Goal: Task Accomplishment & Management: Manage account settings

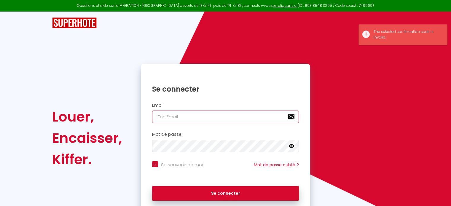
click at [204, 117] on input "email" at bounding box center [225, 117] width 147 height 12
type input "[EMAIL_ADDRESS][DOMAIN_NAME]"
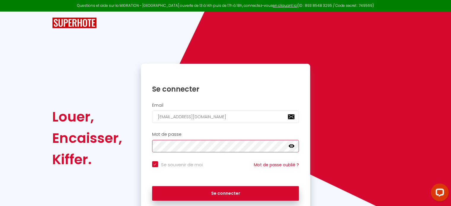
click at [152, 186] on button "Se connecter" at bounding box center [225, 193] width 147 height 15
checkbox input "true"
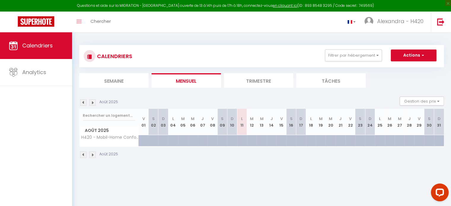
click at [182, 127] on th "M 05" at bounding box center [183, 122] width 10 height 26
click at [397, 58] on button "Actions" at bounding box center [414, 56] width 46 height 12
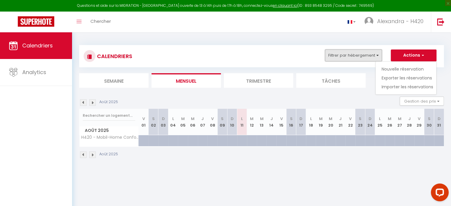
click at [369, 55] on button "Filtrer par hébergement" at bounding box center [353, 56] width 57 height 12
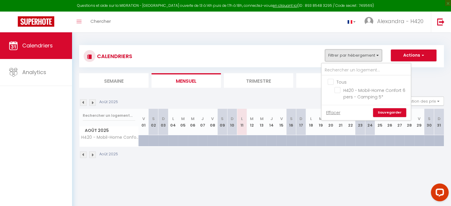
click at [369, 55] on button "Filtrer par hébergement" at bounding box center [353, 56] width 57 height 12
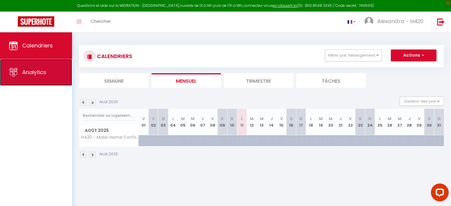
click at [47, 66] on link "Analytics" at bounding box center [36, 72] width 72 height 27
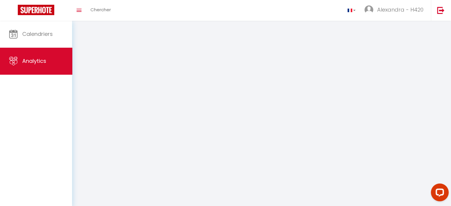
select select "2025"
select select "8"
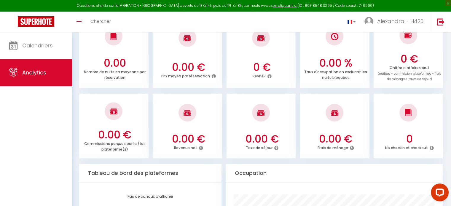
scroll to position [112, 0]
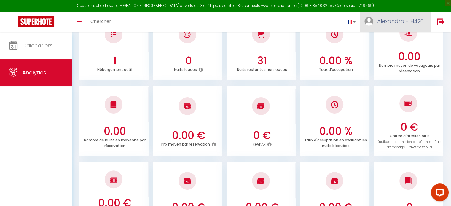
click at [399, 15] on link "Alexandra - H420" at bounding box center [395, 22] width 71 height 21
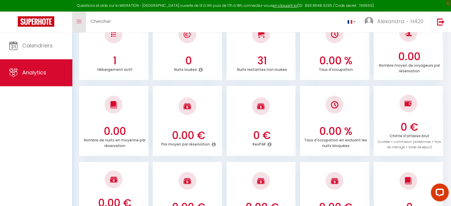
click at [82, 19] on link "Toggle menubar" at bounding box center [79, 22] width 14 height 21
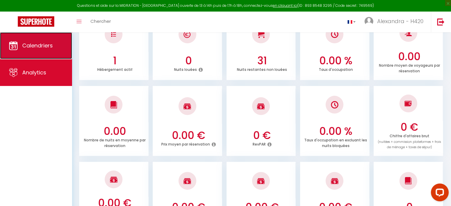
click at [52, 45] on span "Calendriers" at bounding box center [37, 45] width 31 height 7
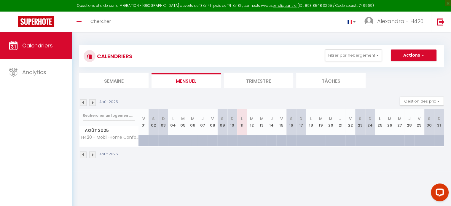
drag, startPoint x: 181, startPoint y: 130, endPoint x: 186, endPoint y: 127, distance: 5.9
click at [186, 127] on th "M 05" at bounding box center [183, 122] width 10 height 26
drag, startPoint x: 186, startPoint y: 127, endPoint x: 196, endPoint y: 128, distance: 9.5
click at [196, 128] on tr "Août 2025 V 01 S 02 D 03 L 04 M 05 M 06 J 07 V 08 S 09 D 10 L 11 M 12 M 13 J 14…" at bounding box center [262, 122] width 365 height 26
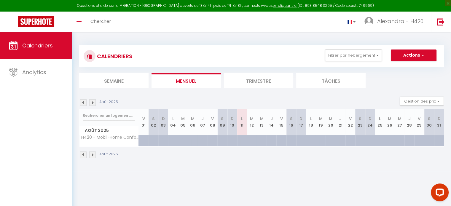
drag, startPoint x: 173, startPoint y: 124, endPoint x: 205, endPoint y: 133, distance: 33.3
click at [205, 133] on tr "Août 2025 V 01 S 02 D 03 L 04 M 05 M 06 J 07 V 08 S 09 D 10 L 11 M 12 M 13 J 14…" at bounding box center [262, 122] width 365 height 26
click at [205, 133] on th "J 07" at bounding box center [203, 122] width 10 height 26
click at [93, 102] on img at bounding box center [92, 102] width 7 height 7
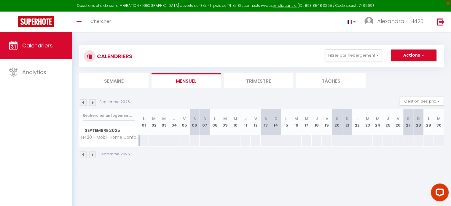
click at [196, 126] on th "S 06" at bounding box center [195, 122] width 10 height 26
drag, startPoint x: 192, startPoint y: 126, endPoint x: 207, endPoint y: 129, distance: 16.0
click at [207, 129] on tr "Septembre 2025 L 01 M 02 M 03 J 04 V 05 S 06 D 07 L 08 M 09 M 10 J 11 V 12 S 13…" at bounding box center [262, 122] width 365 height 26
click at [207, 129] on th "D 07" at bounding box center [205, 122] width 10 height 26
drag, startPoint x: 207, startPoint y: 129, endPoint x: 192, endPoint y: 113, distance: 22.2
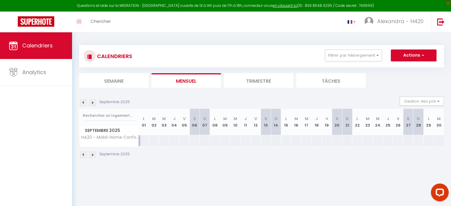
click at [192, 113] on tr "Septembre 2025 L 01 M 02 M 03 J 04 V 05 S 06 D 07 L 08 M 09 M 10 J 11 V 12 S 13…" at bounding box center [262, 122] width 365 height 26
click at [192, 113] on th "S 06" at bounding box center [195, 122] width 10 height 26
click at [194, 140] on div "120" at bounding box center [194, 140] width 10 height 11
click at [404, 55] on button "Actions" at bounding box center [414, 56] width 46 height 12
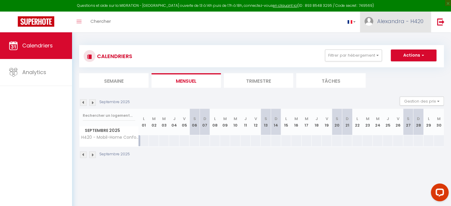
click at [381, 21] on span "Alexandra - H420" at bounding box center [400, 21] width 46 height 7
click at [400, 38] on link "Paramètres" at bounding box center [407, 41] width 44 height 10
select select "fr"
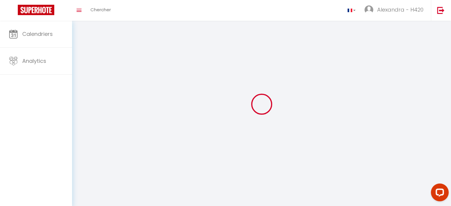
type input "Alexandra - H420"
type input "Bar"
type input "[URL][DOMAIN_NAME]"
select select
select select "28"
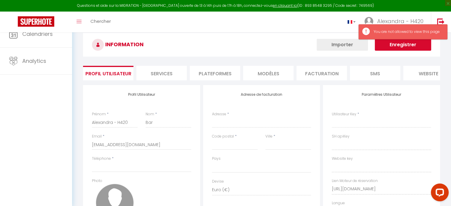
select select
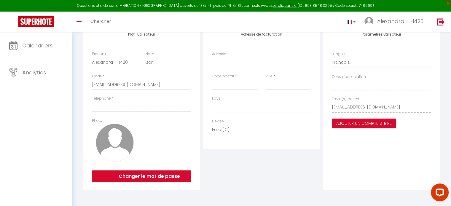
scroll to position [29, 0]
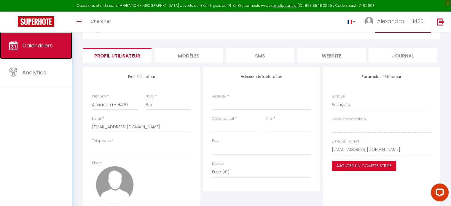
click at [39, 42] on span "Calendriers" at bounding box center [37, 45] width 31 height 7
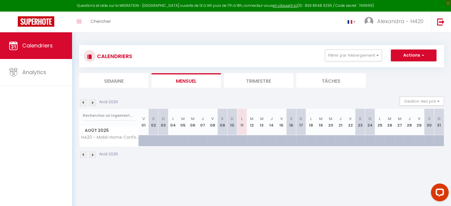
click at [117, 79] on li "Semaine" at bounding box center [113, 80] width 69 height 15
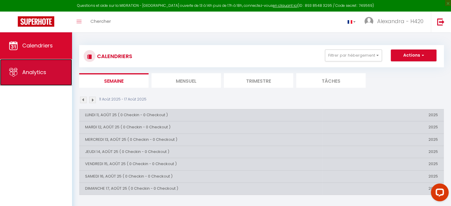
click at [49, 74] on link "Analytics" at bounding box center [36, 72] width 72 height 27
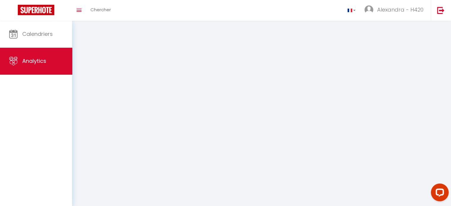
select select "2025"
select select "8"
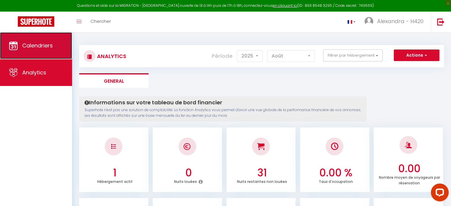
click at [52, 51] on link "Calendriers" at bounding box center [36, 45] width 72 height 27
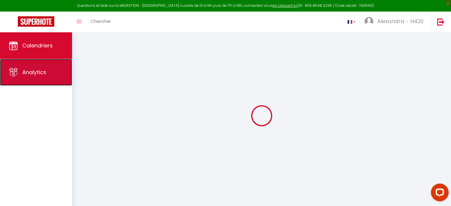
click at [53, 84] on link "Analytics" at bounding box center [36, 72] width 72 height 27
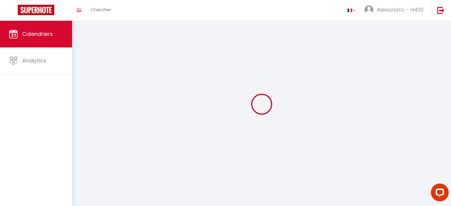
select select "2025"
select select "8"
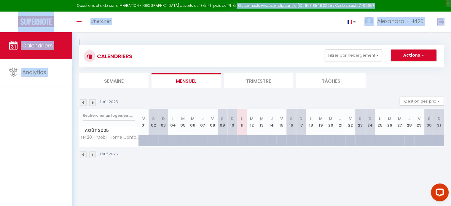
drag, startPoint x: 239, startPoint y: 6, endPoint x: 135, endPoint y: -7, distance: 104.4
click at [135, 0] on html "Questions et aide sur la MIGRATION - [GEOGRAPHIC_DATA] ouverte de 13 à 14h puis…" at bounding box center [225, 103] width 451 height 206
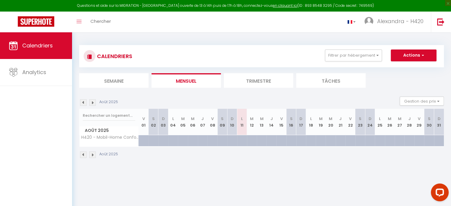
click at [135, 2] on div "Questions et aide sur la MIGRATION - [GEOGRAPHIC_DATA] ouverte de 13 à 14h puis…" at bounding box center [225, 6] width 451 height 12
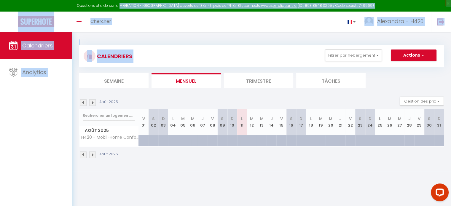
drag, startPoint x: 135, startPoint y: 2, endPoint x: 221, endPoint y: 47, distance: 96.5
click at [221, 47] on div "Questions et aide sur la MIGRATION - [GEOGRAPHIC_DATA] ouverte de 13 à 14h puis…" at bounding box center [225, 101] width 451 height 139
click at [221, 47] on div "CALENDRIERS Filtrer par hébergement Tous H420 - Mobil-Home Confort 6 pers - Cam…" at bounding box center [261, 56] width 365 height 22
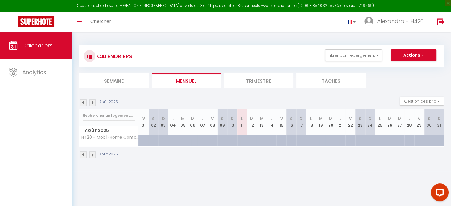
scroll to position [32, 0]
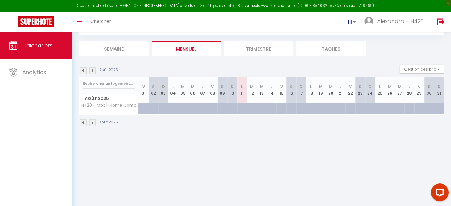
click at [307, 167] on body "Questions et aide sur la MIGRATION - [GEOGRAPHIC_DATA] ouverte de 13 à 14h puis…" at bounding box center [225, 103] width 451 height 206
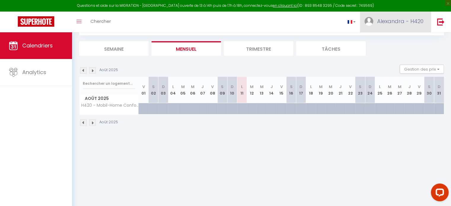
click at [390, 29] on link "Alexandra - H420" at bounding box center [395, 22] width 71 height 21
click at [394, 41] on link "Paramètres" at bounding box center [407, 41] width 44 height 10
select select "fr"
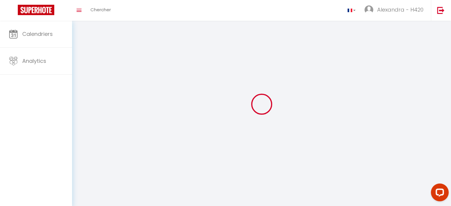
select select
type input "Alexandra - H420"
type input "Bar"
select select
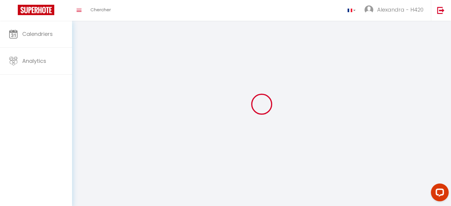
select select "28"
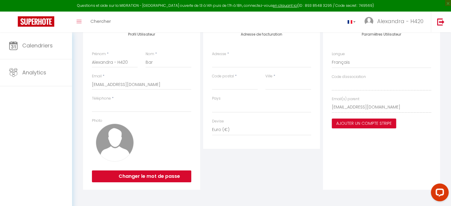
scroll to position [1, 0]
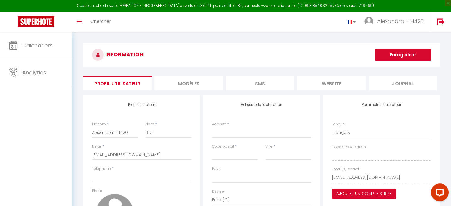
click at [271, 85] on li "SMS" at bounding box center [260, 83] width 69 height 15
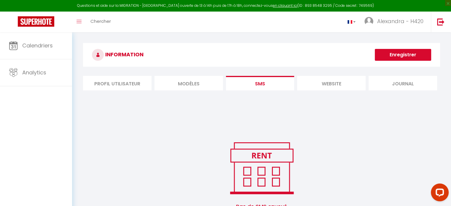
click at [342, 82] on li "website" at bounding box center [331, 83] width 69 height 15
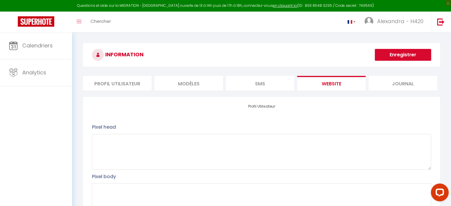
click at [387, 77] on li "Journal" at bounding box center [403, 83] width 69 height 15
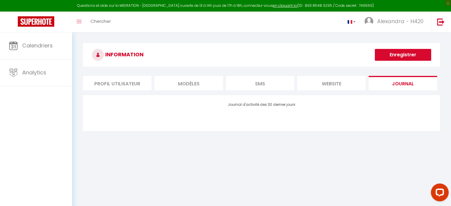
click at [144, 75] on div "INFORMATION Enregistrer Profil Utilisateur MODÈLES SMS website Journal Profil U…" at bounding box center [261, 88] width 357 height 90
click at [119, 86] on li "Profil Utilisateur" at bounding box center [117, 83] width 69 height 15
select select
